Goal: Go to known website: Access a specific website the user already knows

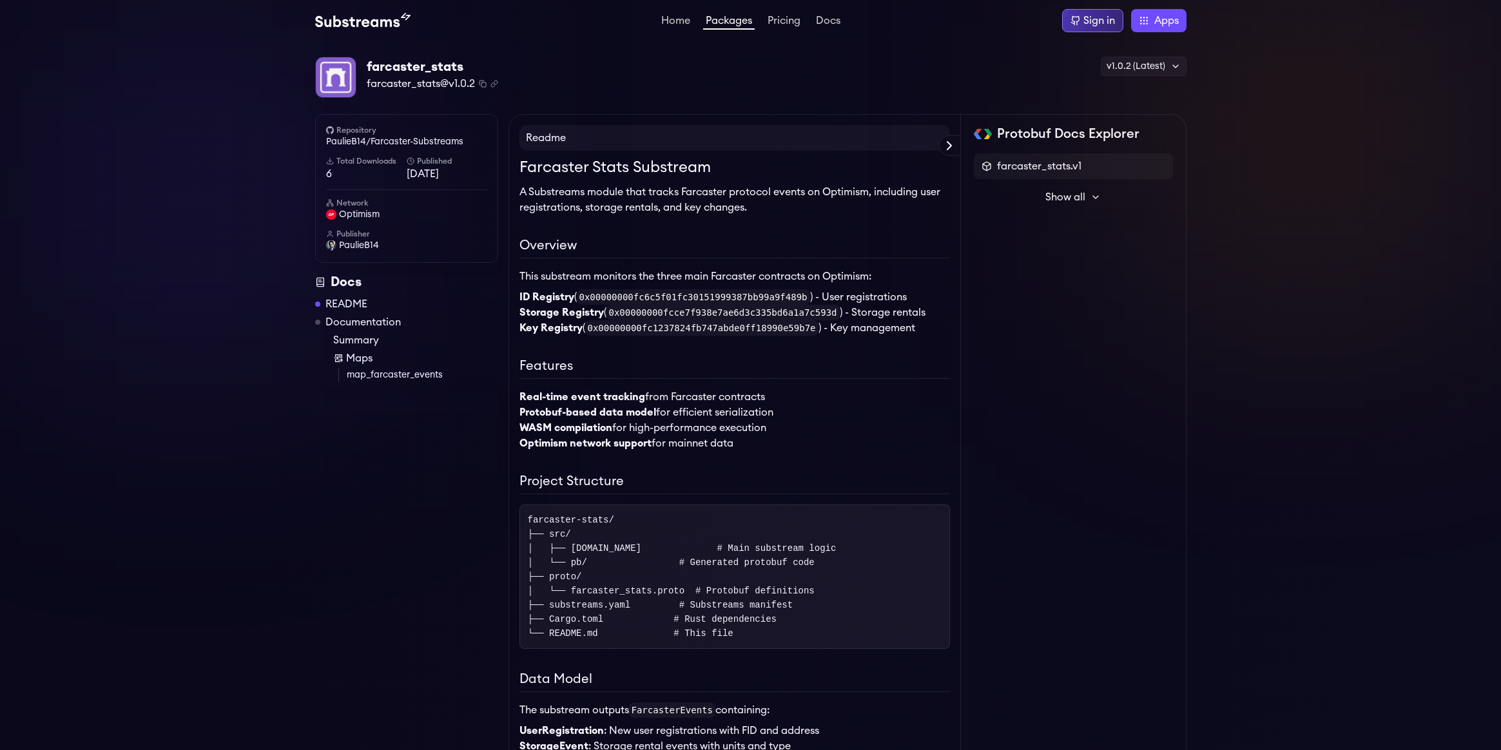
click at [1093, 23] on div "Sign in" at bounding box center [1099, 20] width 32 height 15
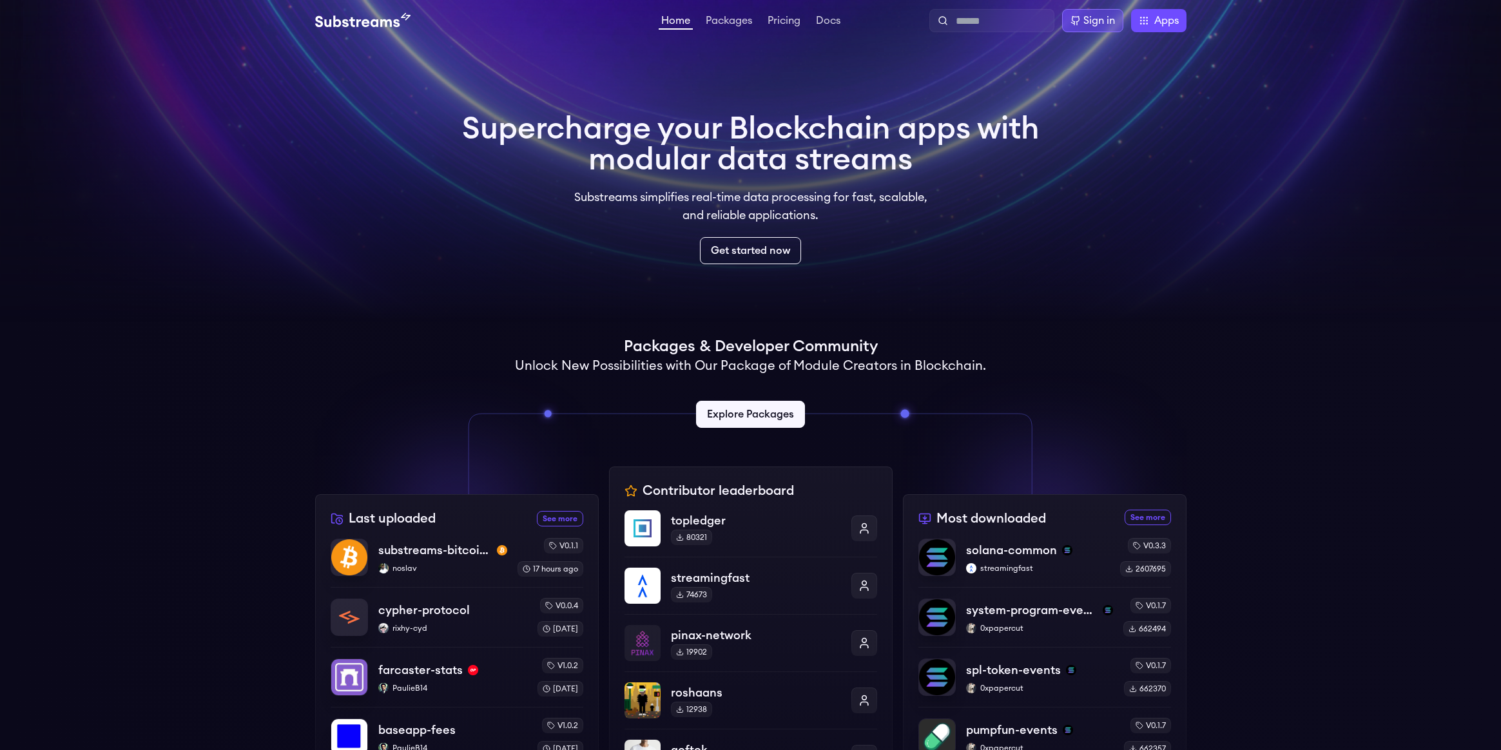
click at [1091, 19] on div "Sign in" at bounding box center [1099, 20] width 32 height 15
